Goal: Task Accomplishment & Management: Use online tool/utility

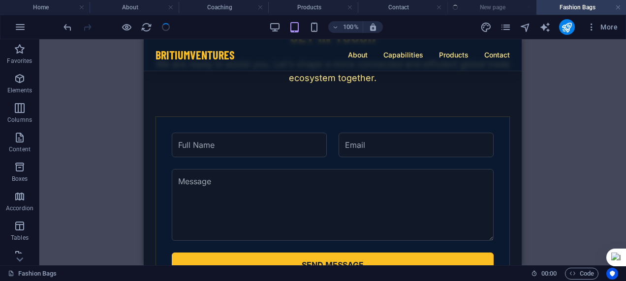
scroll to position [2172, 0]
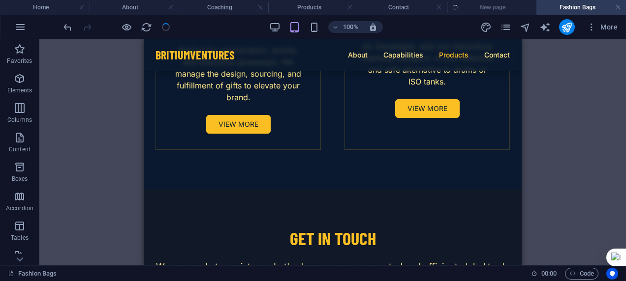
click at [443, 53] on link "Products" at bounding box center [454, 55] width 30 height 10
click at [506, 24] on icon "pages" at bounding box center [505, 27] width 11 height 11
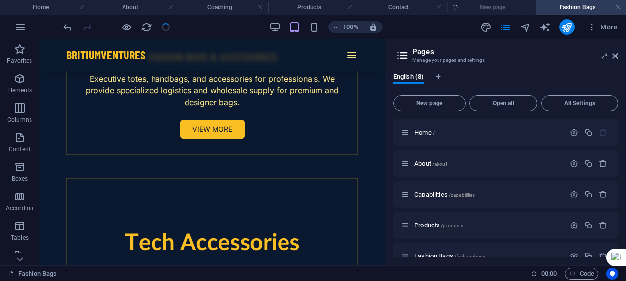
click at [563, 7] on h4 "Fashion Bags" at bounding box center [581, 7] width 90 height 11
click at [459, 256] on span "/fashion-bags" at bounding box center [469, 256] width 31 height 5
drag, startPoint x: 616, startPoint y: 141, endPoint x: 619, endPoint y: 164, distance: 23.4
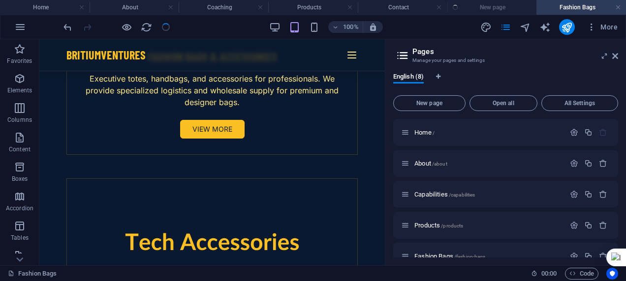
click at [619, 164] on div "English (8) New page Open all All Settings Home / About /about Capabilities /ca…" at bounding box center [505, 165] width 241 height 201
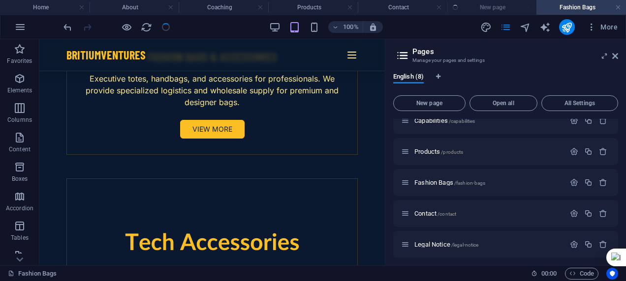
scroll to position [75, 0]
click at [527, 177] on div "Fashion Bags /fashion-bags" at bounding box center [483, 181] width 164 height 11
click at [523, 183] on p "Fashion Bags /fashion-bags" at bounding box center [488, 182] width 148 height 6
click at [583, 275] on span "Code" at bounding box center [581, 274] width 25 height 12
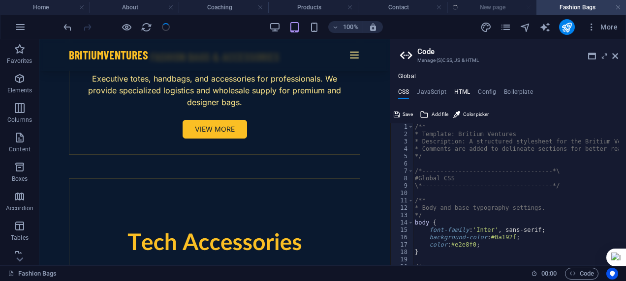
click at [456, 89] on h4 "HTML" at bounding box center [462, 94] width 16 height 11
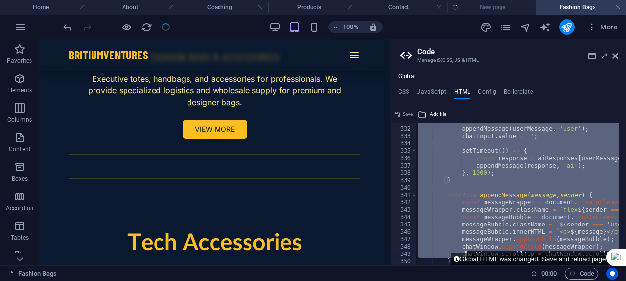
scroll to position [2604, 0]
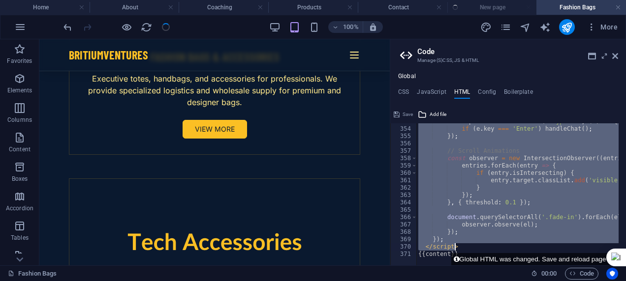
drag, startPoint x: 418, startPoint y: 132, endPoint x: 457, endPoint y: 248, distance: 121.8
type textarea "}); </script>"
paste textarea
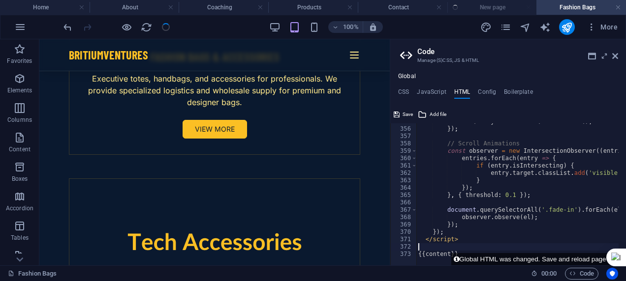
scroll to position [2611, 0]
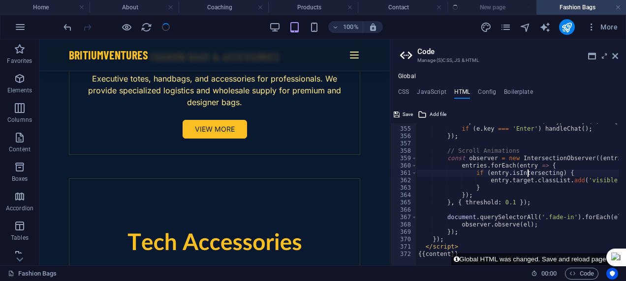
type textarea "// Scroll Animations"
type textarea "sendBtn.addEventListener('click', handleChat);"
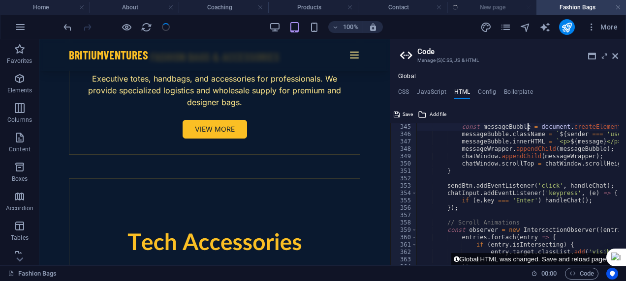
type textarea "function appendMessage(message, sender) {"
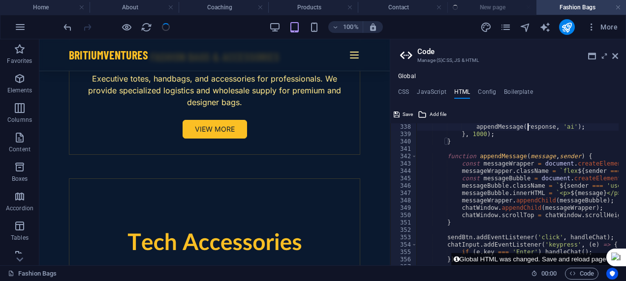
type textarea "setTimeout(() => {"
type textarea "appendMessage(userMessage, 'user');"
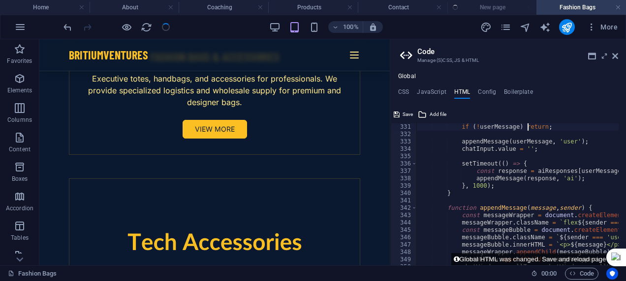
type textarea "function handleChat() {"
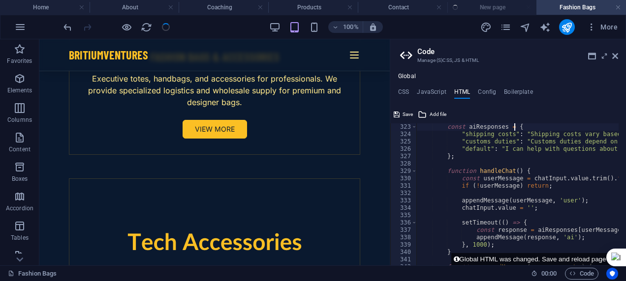
type textarea "// Britium AI Assistant"
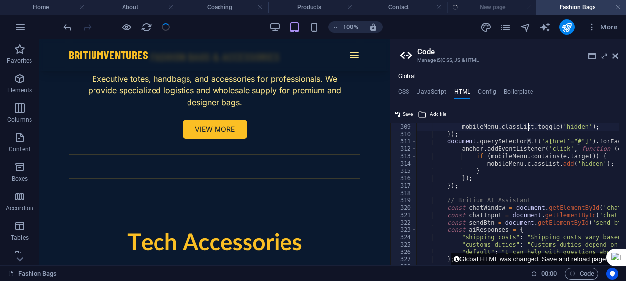
type textarea "<script>"
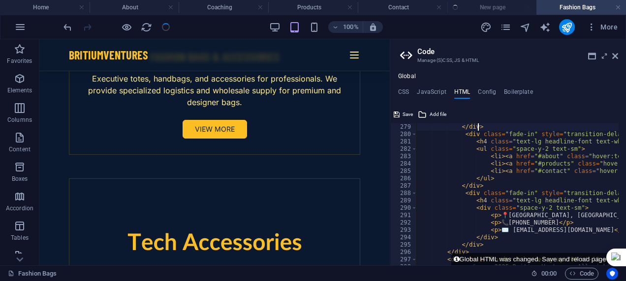
type textarea "<!-- Footer -->"
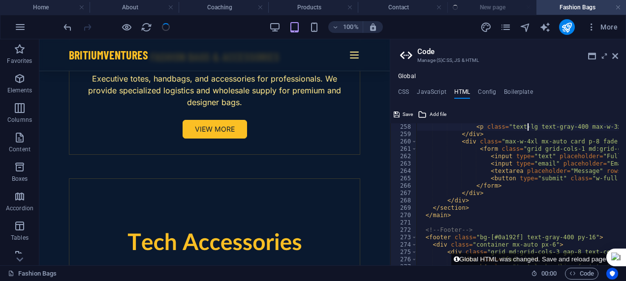
type textarea "<!-- Contact Section -->"
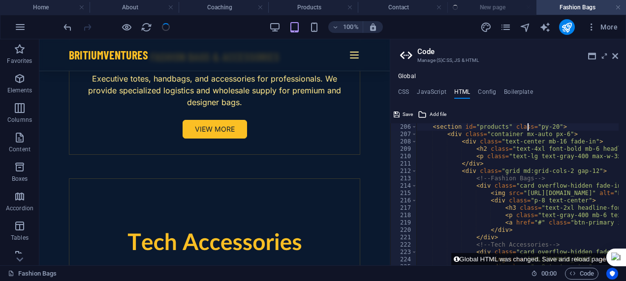
type textarea "<!-- Products Section -->"
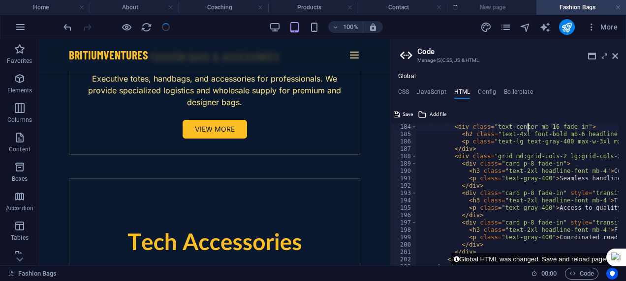
type textarea "<!-- Capabilities Section -->"
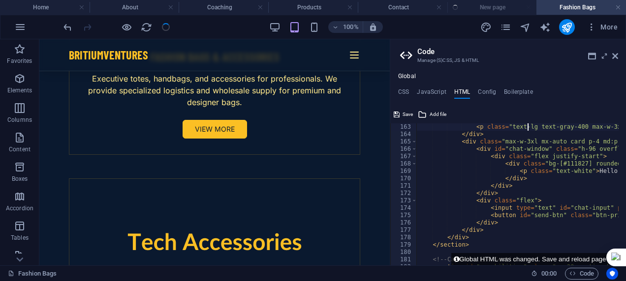
type textarea "<!-- Britium AI Assistant Section -->"
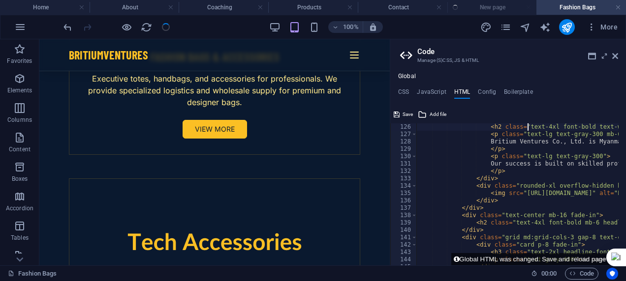
type textarea "<!-- About Us Section -->"
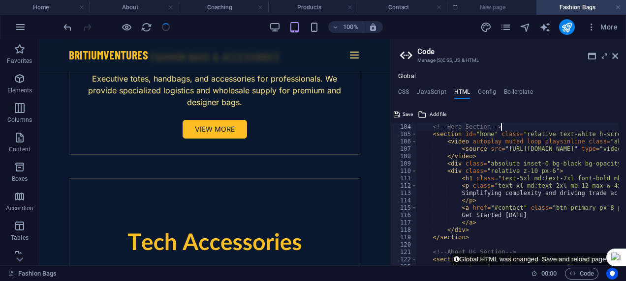
type textarea "<main>"
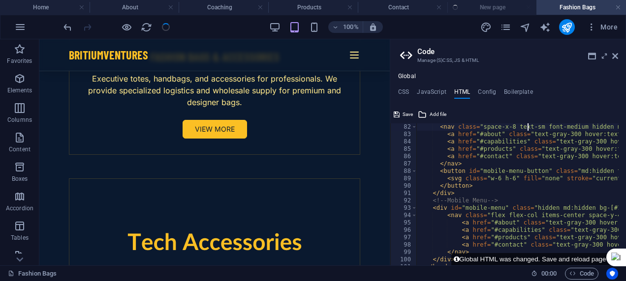
type textarea "<!-- Navbar -->"
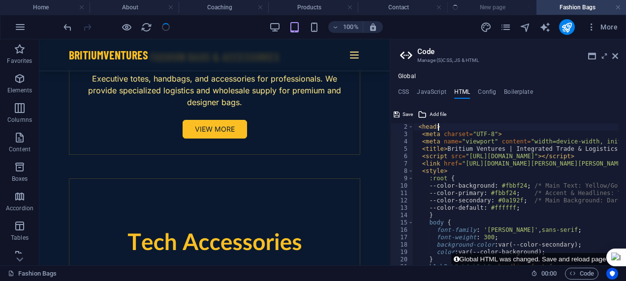
scroll to position [0, 0]
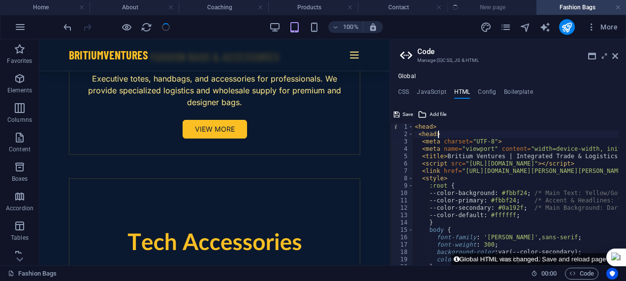
type textarea "<"
type textarea "<head>"
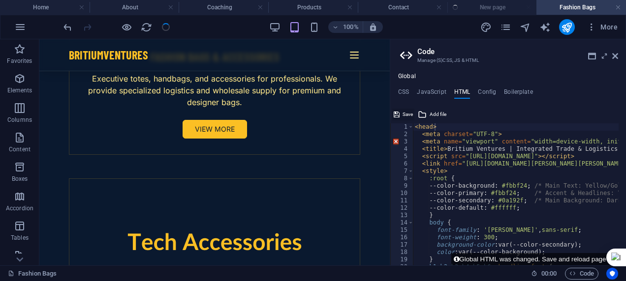
drag, startPoint x: 399, startPoint y: 113, endPoint x: 253, endPoint y: 74, distance: 150.9
click at [399, 113] on icon at bounding box center [397, 115] width 6 height 12
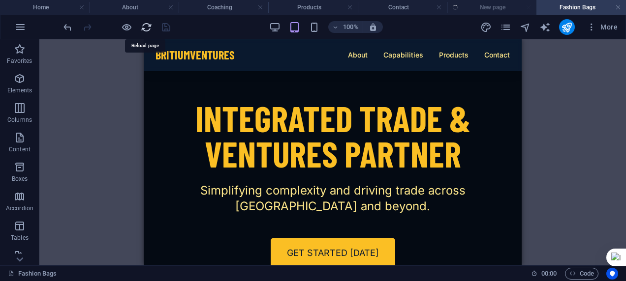
click at [146, 30] on icon "reload" at bounding box center [146, 27] width 11 height 11
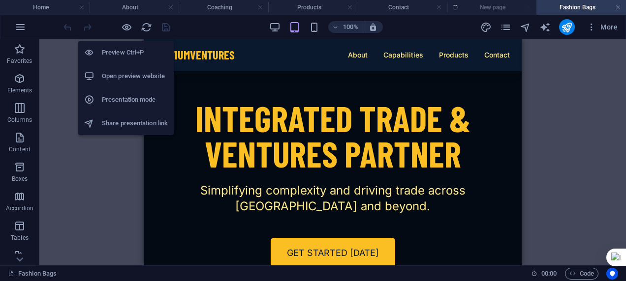
click at [126, 53] on h6 "Preview Ctrl+P" at bounding box center [135, 53] width 66 height 12
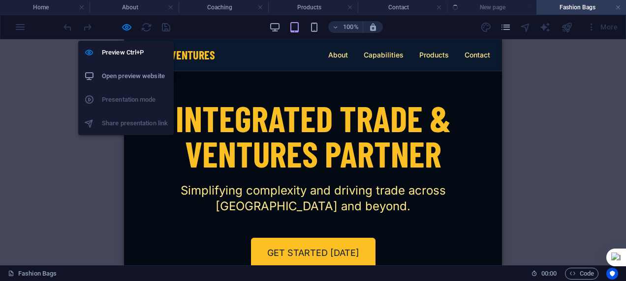
click at [139, 77] on h6 "Open preview website" at bounding box center [135, 76] width 66 height 12
click at [127, 27] on icon "button" at bounding box center [126, 27] width 11 height 11
click at [118, 70] on h6 "Open preview website" at bounding box center [135, 76] width 66 height 12
click at [138, 76] on h6 "Open preview website" at bounding box center [135, 76] width 66 height 12
click at [145, 48] on h6 "Preview Ctrl+P" at bounding box center [135, 53] width 66 height 12
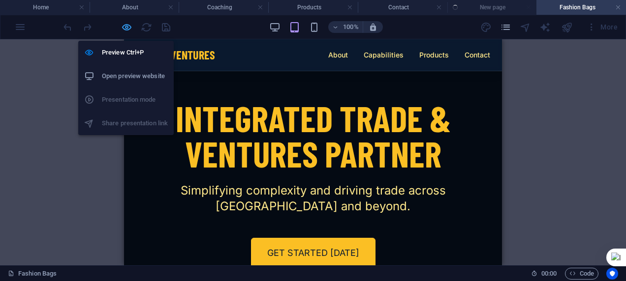
click at [129, 23] on icon "button" at bounding box center [126, 27] width 11 height 11
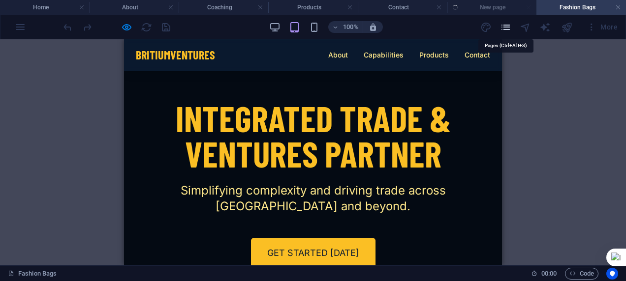
click at [505, 26] on icon "pages" at bounding box center [505, 27] width 11 height 11
click at [509, 31] on icon "pages" at bounding box center [505, 27] width 11 height 11
click at [504, 28] on icon "pages" at bounding box center [505, 27] width 11 height 11
click at [508, 26] on icon "pages" at bounding box center [505, 27] width 11 height 11
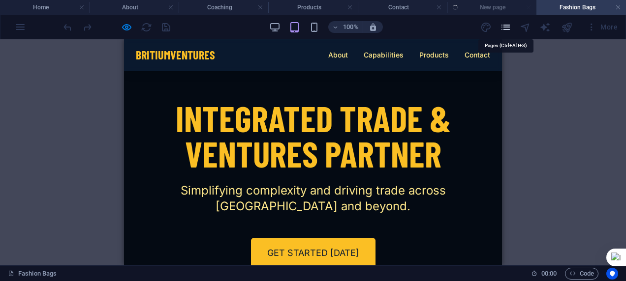
click at [508, 26] on icon "pages" at bounding box center [505, 27] width 11 height 11
click at [509, 30] on icon "pages" at bounding box center [505, 27] width 11 height 11
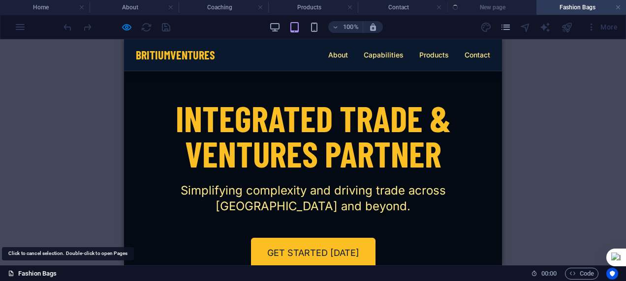
click at [40, 274] on link "Fashion Bags" at bounding box center [32, 274] width 49 height 12
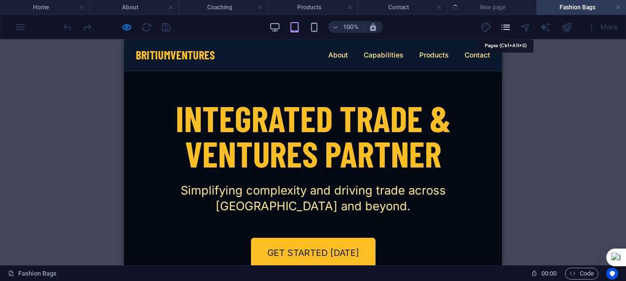
click at [508, 26] on icon "pages" at bounding box center [505, 27] width 11 height 11
click at [568, 7] on h4 "Fashion Bags" at bounding box center [581, 7] width 90 height 11
click at [491, 9] on ul "Home About Coaching Products Contact New page Fashion Bags" at bounding box center [313, 7] width 626 height 15
click at [556, 5] on h4 "Fashion Bags" at bounding box center [581, 7] width 90 height 11
click at [505, 25] on icon "pages" at bounding box center [505, 27] width 11 height 11
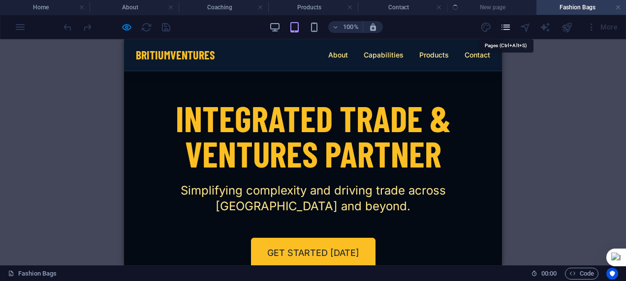
click at [504, 25] on icon "pages" at bounding box center [505, 27] width 11 height 11
click at [506, 21] on div "More" at bounding box center [550, 27] width 141 height 16
click at [506, 26] on icon "pages" at bounding box center [505, 27] width 11 height 11
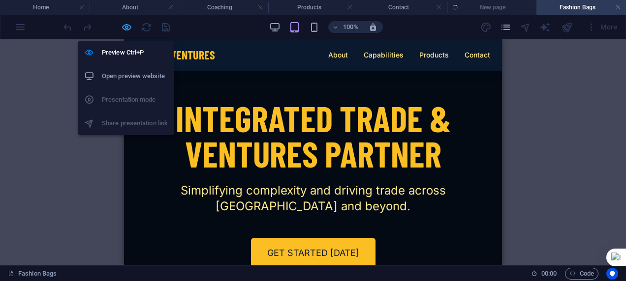
click at [125, 28] on icon "button" at bounding box center [126, 27] width 11 height 11
click at [136, 74] on h6 "Open preview website" at bounding box center [135, 76] width 66 height 12
click at [125, 26] on icon "button" at bounding box center [126, 27] width 11 height 11
click at [127, 51] on h6 "Preview Ctrl+P" at bounding box center [135, 53] width 66 height 12
click at [90, 54] on icon at bounding box center [89, 53] width 10 height 10
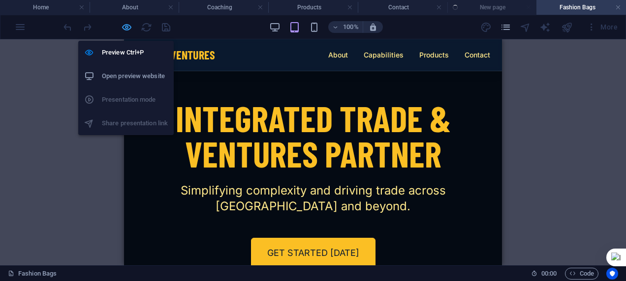
click at [124, 27] on icon "button" at bounding box center [126, 27] width 11 height 11
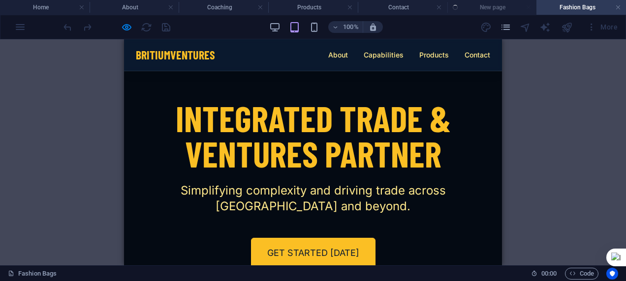
click at [148, 24] on div at bounding box center [117, 27] width 110 height 16
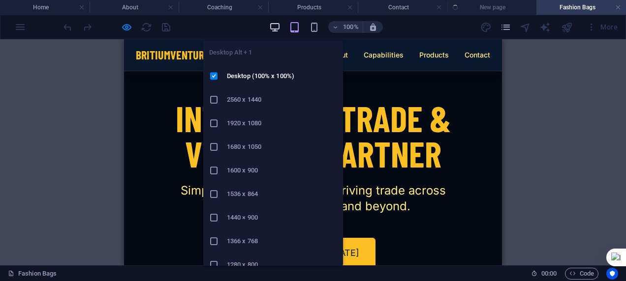
click at [279, 27] on icon "button" at bounding box center [274, 27] width 11 height 11
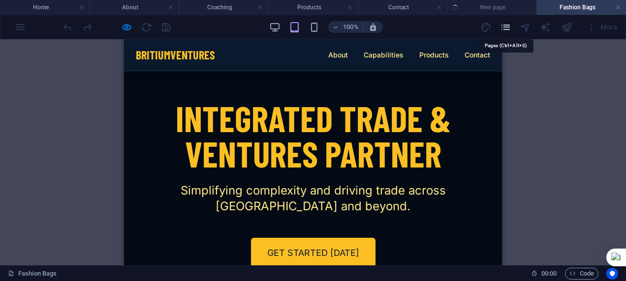
click at [501, 28] on icon "pages" at bounding box center [505, 27] width 11 height 11
click at [505, 27] on icon "pages" at bounding box center [505, 27] width 11 height 11
click at [505, 28] on icon "pages" at bounding box center [505, 27] width 11 height 11
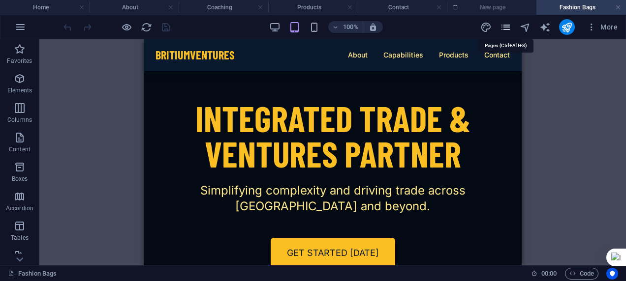
click at [509, 28] on icon "pages" at bounding box center [505, 27] width 11 height 11
click at [49, 10] on h4 "Home" at bounding box center [45, 7] width 90 height 11
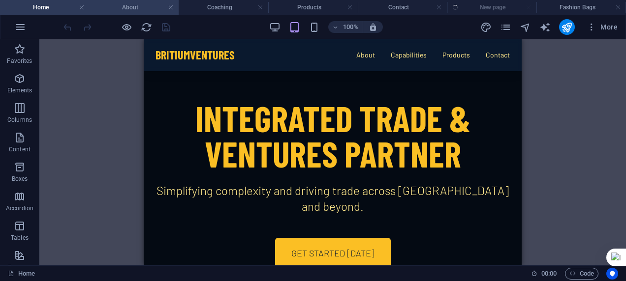
click at [120, 4] on h4 "About" at bounding box center [135, 7] width 90 height 11
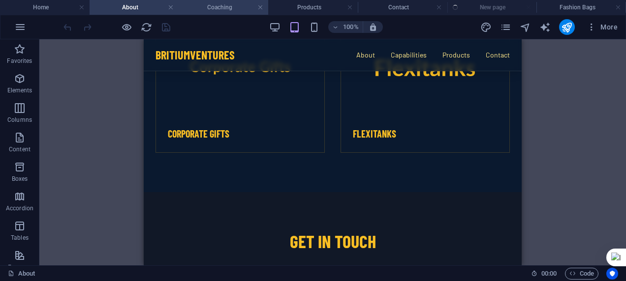
click at [210, 2] on h4 "Coaching" at bounding box center [224, 7] width 90 height 11
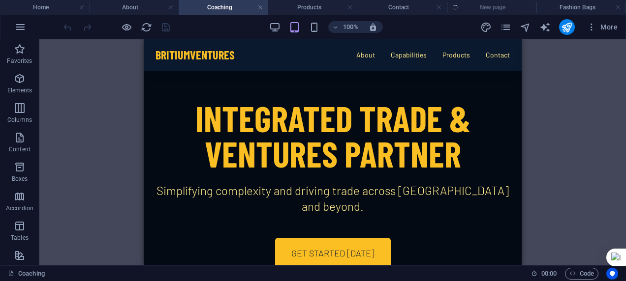
scroll to position [778, 0]
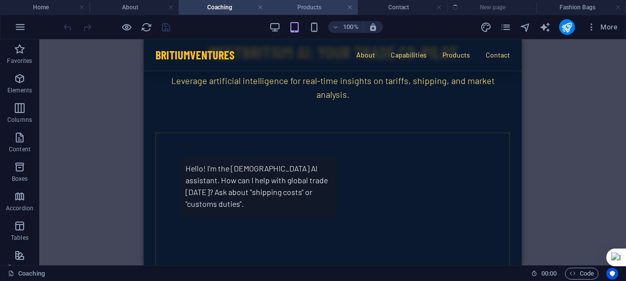
click at [298, 8] on h4 "Products" at bounding box center [313, 7] width 90 height 11
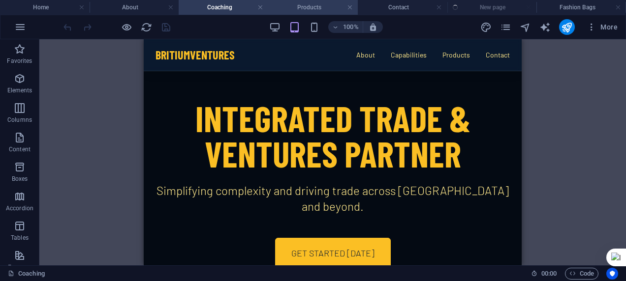
scroll to position [2303, 0]
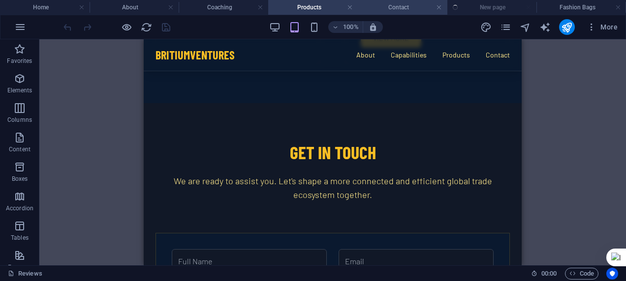
click at [387, 7] on h4 "Contact" at bounding box center [403, 7] width 90 height 11
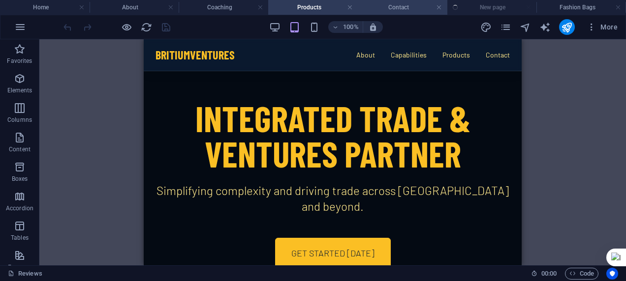
scroll to position [3904, 0]
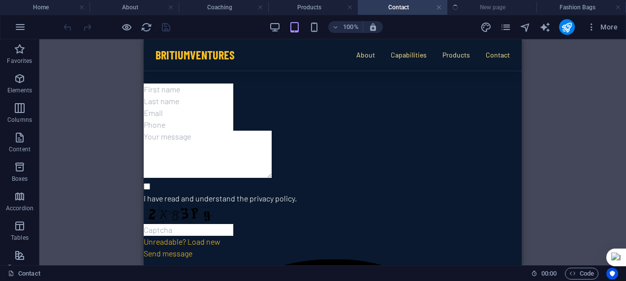
drag, startPoint x: 561, startPoint y: 6, endPoint x: 413, endPoint y: 6, distance: 148.1
click at [491, 3] on ul "Home About Coaching Products Contact New page Fashion Bags" at bounding box center [313, 7] width 626 height 15
click at [579, 8] on h4 "Fashion Bags" at bounding box center [581, 7] width 90 height 11
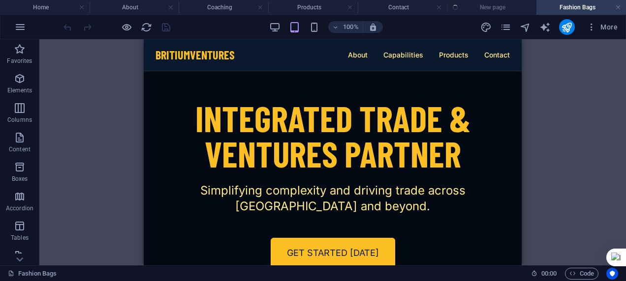
drag, startPoint x: 522, startPoint y: 49, endPoint x: 271, endPoint y: -51, distance: 270.3
click at [506, 27] on icon "pages" at bounding box center [505, 27] width 11 height 11
click at [525, 24] on icon "navigator" at bounding box center [525, 27] width 11 height 11
click at [200, 9] on h4 "Coaching" at bounding box center [224, 7] width 90 height 11
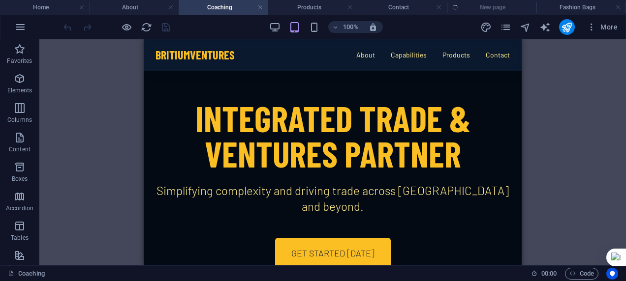
scroll to position [778, 0]
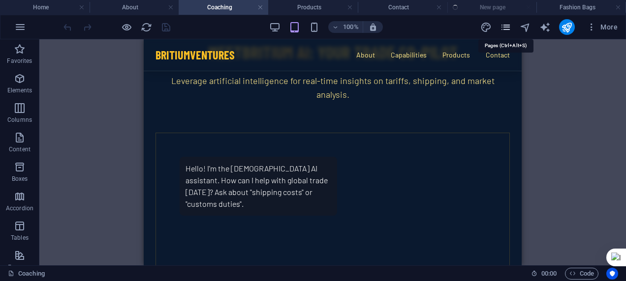
click at [505, 23] on icon "pages" at bounding box center [505, 27] width 11 height 11
click at [594, 24] on icon "button" at bounding box center [592, 27] width 10 height 10
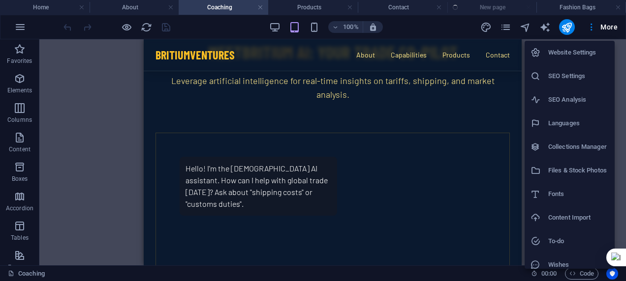
click at [589, 167] on h6 "Files & Stock Photos" at bounding box center [578, 171] width 61 height 12
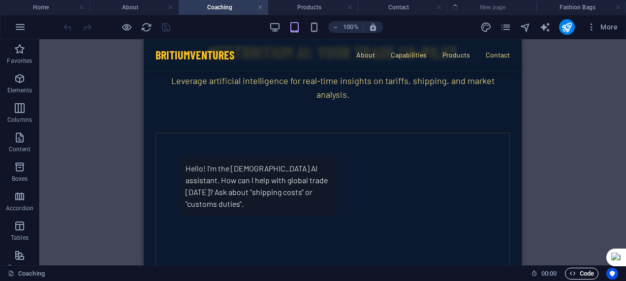
click at [584, 274] on span "Code" at bounding box center [581, 274] width 25 height 12
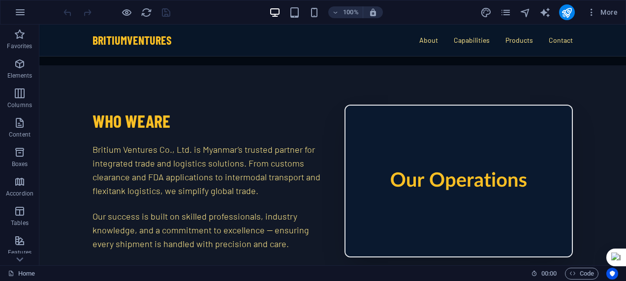
scroll to position [241, 0]
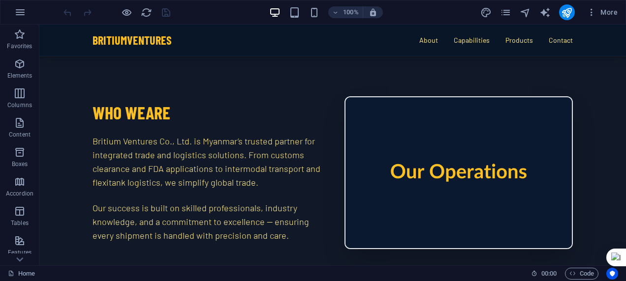
click at [478, 120] on img at bounding box center [458, 172] width 226 height 151
click at [528, 37] on link "Products" at bounding box center [519, 40] width 28 height 10
click at [518, 38] on link "Products" at bounding box center [519, 40] width 28 height 10
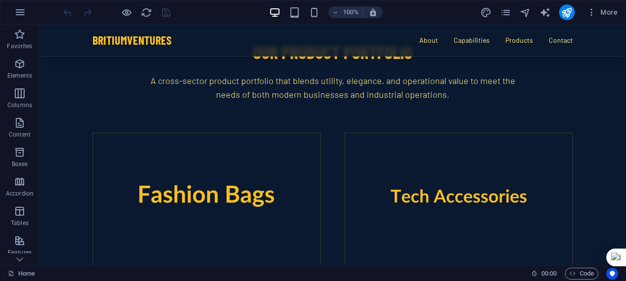
scroll to position [1394, 0]
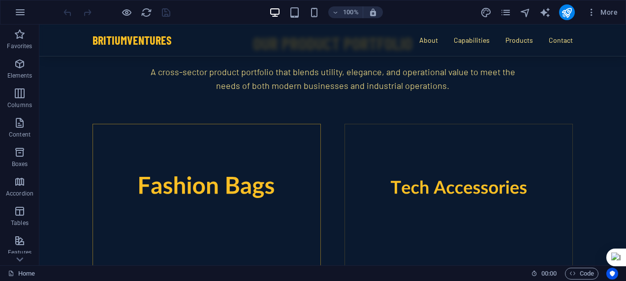
click at [264, 187] on img at bounding box center [206, 187] width 227 height 126
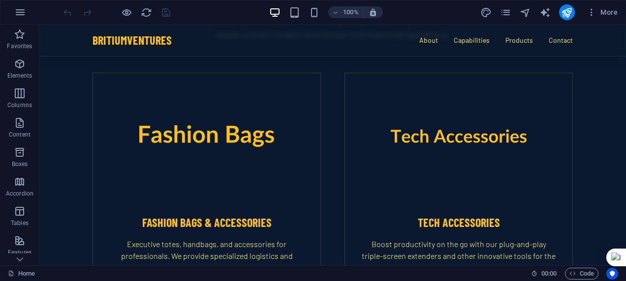
scroll to position [1496, 0]
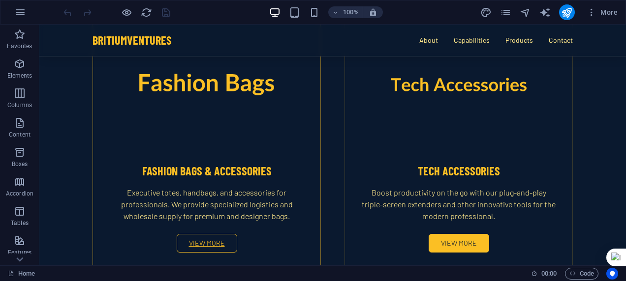
click at [217, 245] on link "View More" at bounding box center [207, 243] width 61 height 19
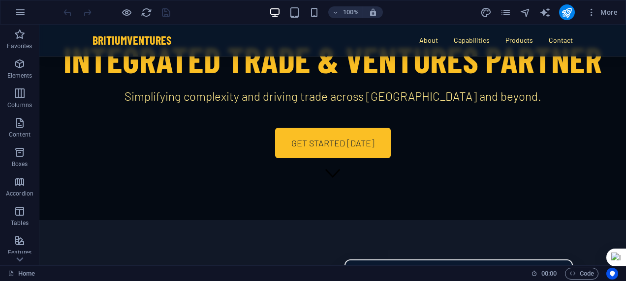
scroll to position [0, 0]
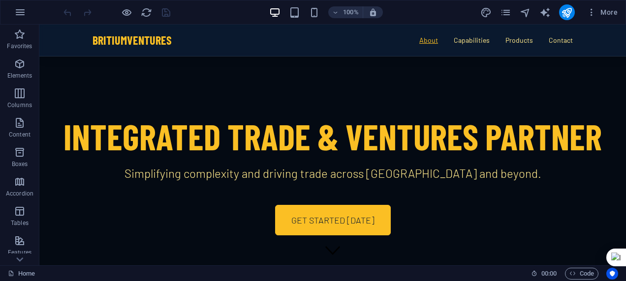
click at [427, 40] on link "About" at bounding box center [428, 40] width 19 height 10
click at [510, 40] on link "Products" at bounding box center [519, 40] width 28 height 10
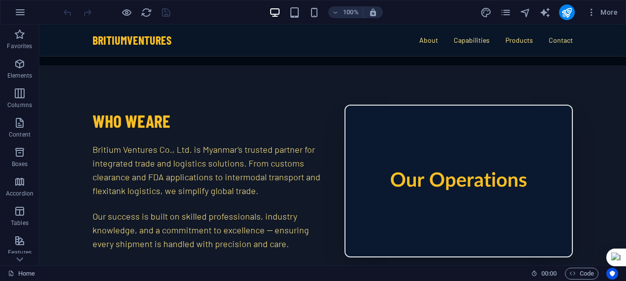
scroll to position [275, 0]
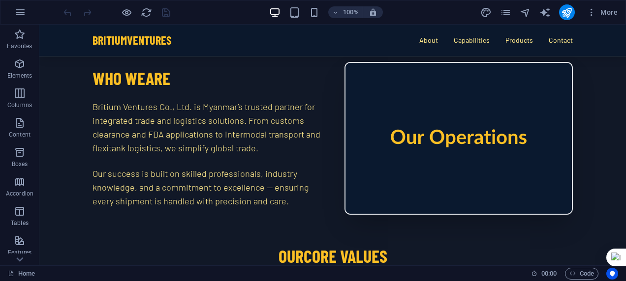
drag, startPoint x: 624, startPoint y: 40, endPoint x: 665, endPoint y: 75, distance: 53.4
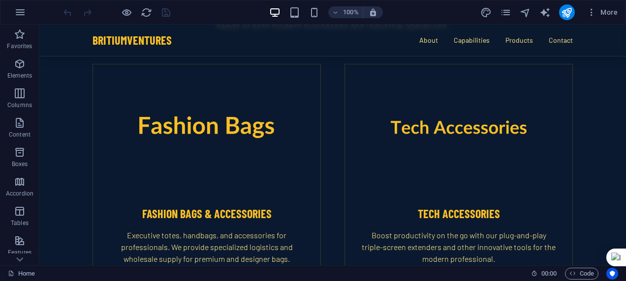
scroll to position [1496, 0]
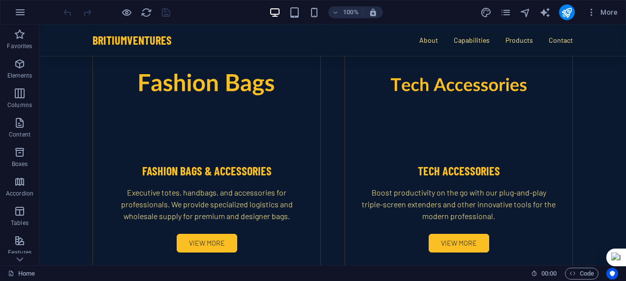
drag, startPoint x: 621, startPoint y: 48, endPoint x: 665, endPoint y: 120, distance: 83.5
click at [505, 11] on icon "pages" at bounding box center [505, 12] width 11 height 11
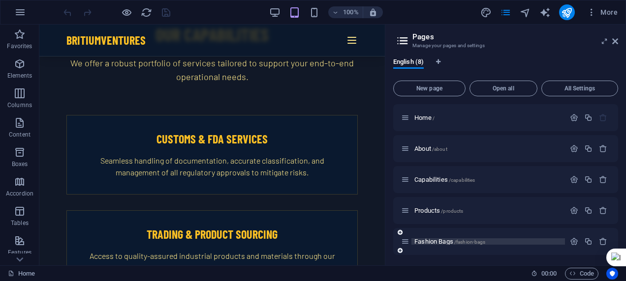
click at [467, 241] on span "/fashion-bags" at bounding box center [469, 242] width 31 height 5
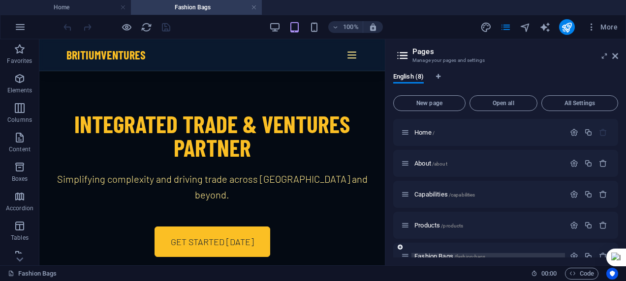
scroll to position [0, 0]
drag, startPoint x: 616, startPoint y: 161, endPoint x: 623, endPoint y: 187, distance: 26.6
click at [623, 187] on div "English (8) New page Open all All Settings Home / About /about Capabilities /ca…" at bounding box center [505, 165] width 241 height 201
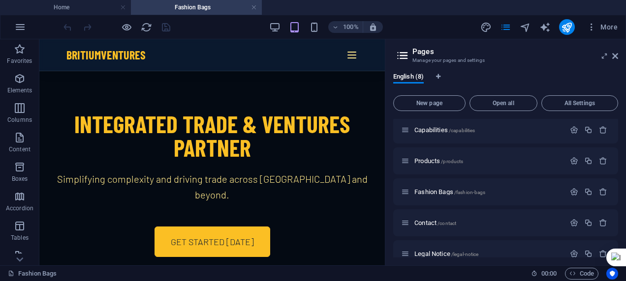
scroll to position [72, 0]
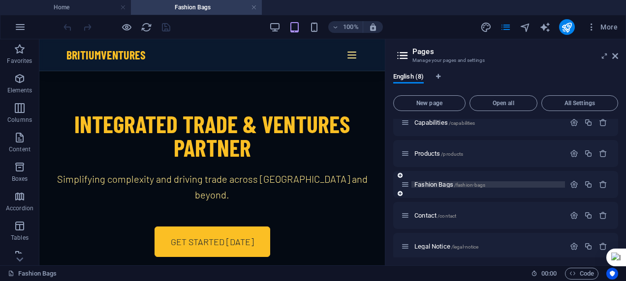
click at [456, 183] on span "/fashion-bags" at bounding box center [469, 185] width 31 height 5
click at [575, 275] on icon "button" at bounding box center [572, 274] width 6 height 6
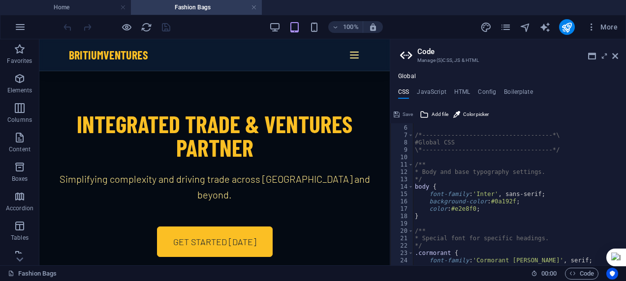
scroll to position [0, 0]
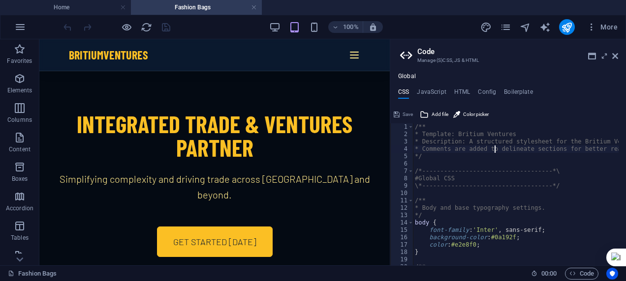
click at [494, 149] on div "/** * Template: Britium Ventures * Description: A structured stylesheet for the…" at bounding box center [556, 199] width 286 height 150
type textarea "display: block; }"
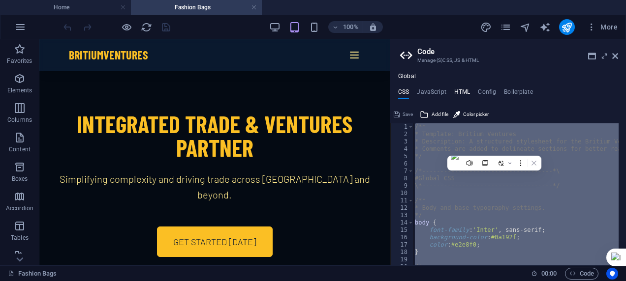
click at [462, 92] on h4 "HTML" at bounding box center [462, 94] width 16 height 11
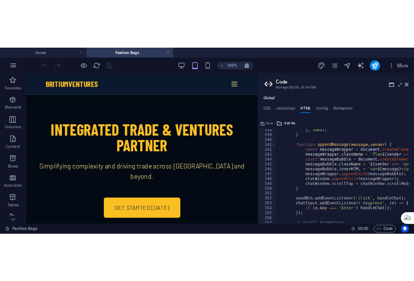
scroll to position [2496, 0]
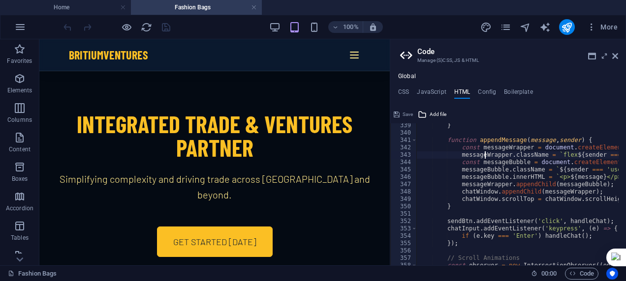
type textarea "</script> {{content}}"
